Goal: Task Accomplishment & Management: Use online tool/utility

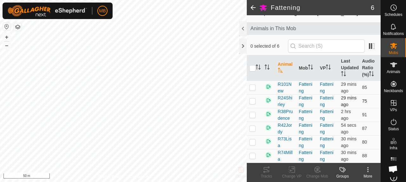
scroll to position [59, 0]
click at [253, 153] on p-checkbox at bounding box center [252, 155] width 6 height 5
checkbox input "true"
click at [267, 171] on icon at bounding box center [266, 169] width 8 height 8
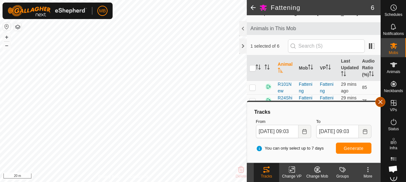
click at [381, 100] on button "button" at bounding box center [380, 102] width 10 height 10
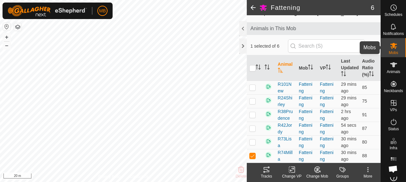
click at [394, 48] on es-mob-svg-icon at bounding box center [392, 46] width 11 height 10
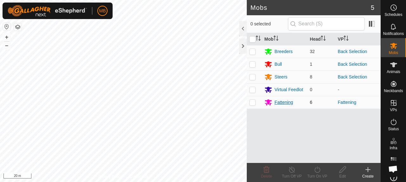
click at [287, 99] on div "Fattening" at bounding box center [283, 102] width 18 height 7
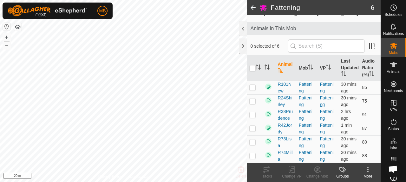
scroll to position [53, 0]
click at [253, 156] on p-checkbox at bounding box center [252, 155] width 6 height 5
click at [268, 173] on icon at bounding box center [266, 169] width 8 height 8
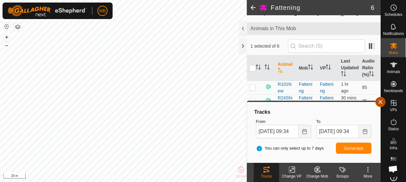
click at [379, 104] on button "button" at bounding box center [380, 102] width 10 height 10
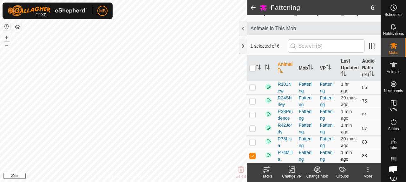
click at [253, 154] on p-checkbox at bounding box center [252, 155] width 6 height 5
checkbox input "false"
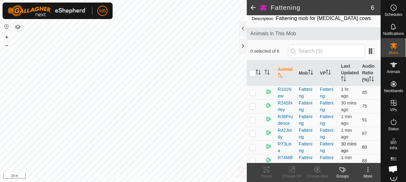
scroll to position [0, 0]
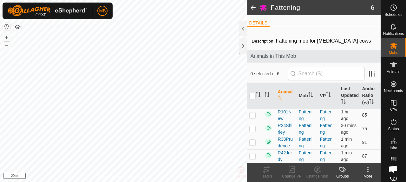
click at [253, 115] on p-checkbox at bounding box center [252, 114] width 6 height 5
checkbox input "true"
click at [251, 115] on p-checkbox at bounding box center [252, 114] width 6 height 5
checkbox input "true"
click at [268, 168] on icon at bounding box center [266, 169] width 8 height 8
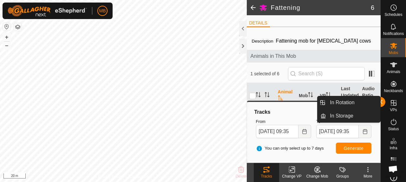
click at [380, 104] on link "In Rotation" at bounding box center [353, 102] width 54 height 13
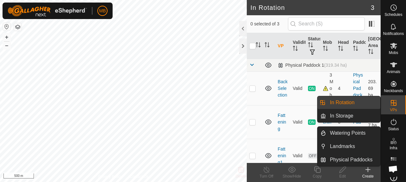
click at [353, 103] on link "In Rotation" at bounding box center [353, 102] width 54 height 13
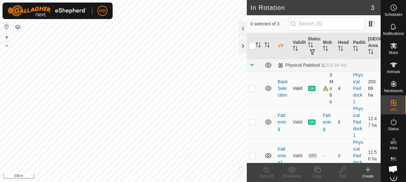
click at [252, 88] on p-checkbox at bounding box center [252, 88] width 6 height 5
checkbox input "true"
click at [317, 170] on icon at bounding box center [317, 169] width 8 height 8
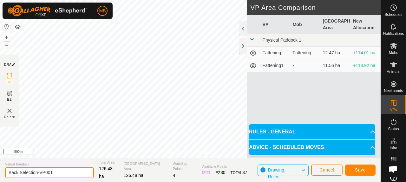
click at [35, 174] on input "Back Selection-VP001" at bounding box center [49, 172] width 89 height 11
type input "South-[GEOGRAPHIC_DATA]"
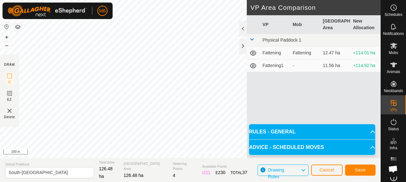
click at [136, 181] on html "MB Schedules Notifications Mobs Animals Neckbands VPs Status Infra Heatmap Help…" at bounding box center [203, 91] width 406 height 182
click at [143, 164] on div "Privacy Policy Contact Us Type: Inclusion Zone undefined Animal + – ⇧ i 100 m D…" at bounding box center [190, 91] width 380 height 182
click at [357, 170] on span "Save" at bounding box center [360, 169] width 11 height 5
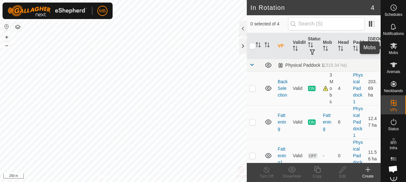
click at [394, 49] on es-mob-svg-icon at bounding box center [392, 46] width 11 height 10
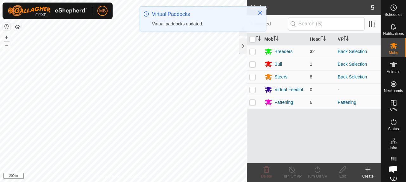
click at [254, 51] on p-checkbox at bounding box center [252, 51] width 6 height 5
checkbox input "true"
click at [253, 65] on p-checkbox at bounding box center [252, 63] width 6 height 5
checkbox input "true"
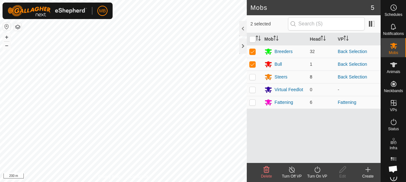
click at [255, 78] on td at bounding box center [253, 76] width 15 height 13
checkbox input "true"
click at [319, 168] on icon at bounding box center [317, 169] width 6 height 6
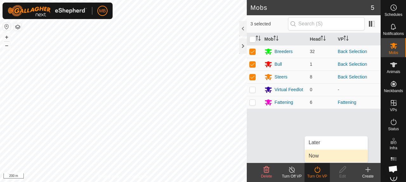
click at [321, 159] on link "Now" at bounding box center [335, 155] width 63 height 13
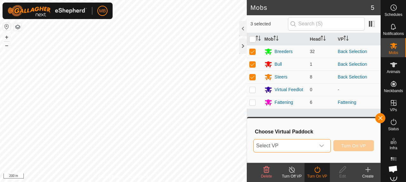
click at [299, 143] on span "Select VP" at bounding box center [283, 145] width 61 height 13
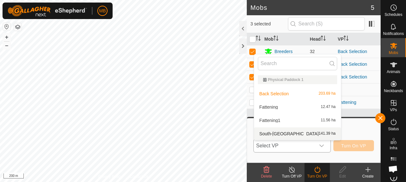
click at [298, 131] on li "South-[GEOGRAPHIC_DATA] 141.39 ha" at bounding box center [297, 133] width 87 height 13
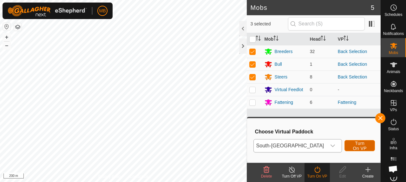
click at [352, 144] on span "Turn On VP" at bounding box center [359, 145] width 15 height 10
